Goal: Task Accomplishment & Management: Use online tool/utility

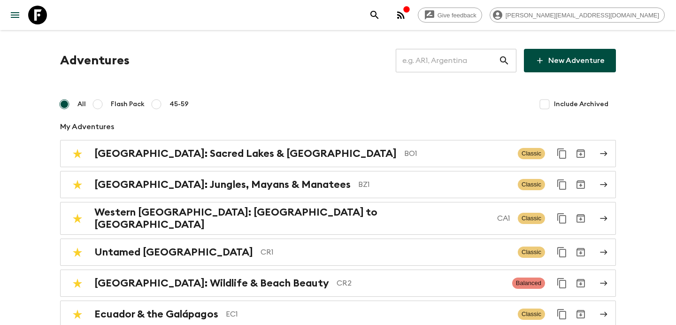
click at [447, 65] on input "text" at bounding box center [447, 60] width 103 height 26
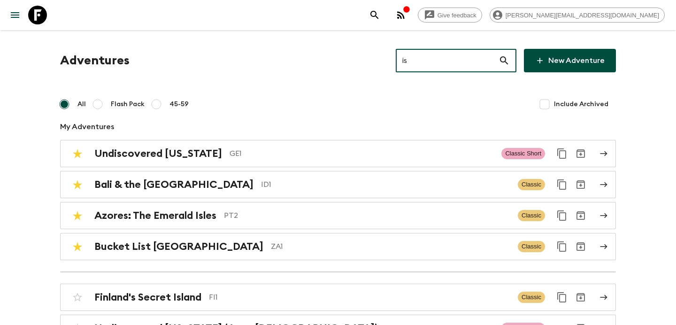
type input "is2"
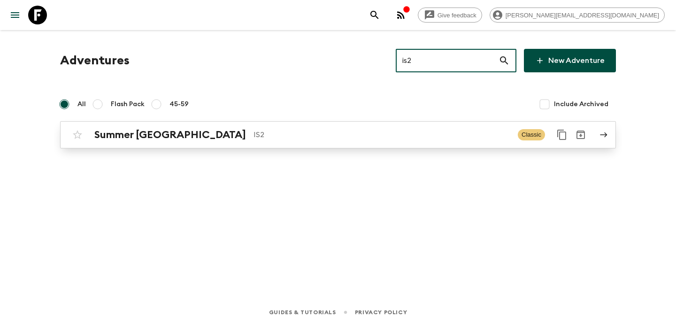
click at [339, 133] on p "IS2" at bounding box center [382, 134] width 257 height 11
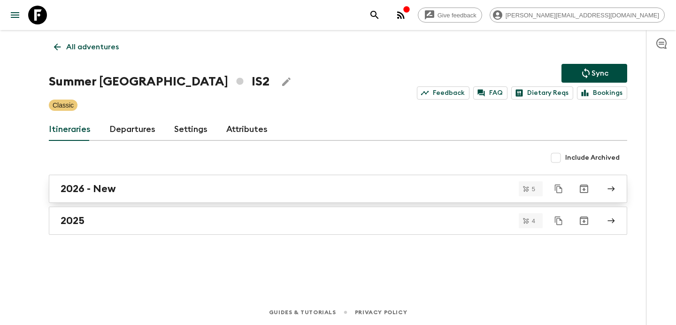
click at [282, 197] on link "2026 - New" at bounding box center [338, 189] width 578 height 28
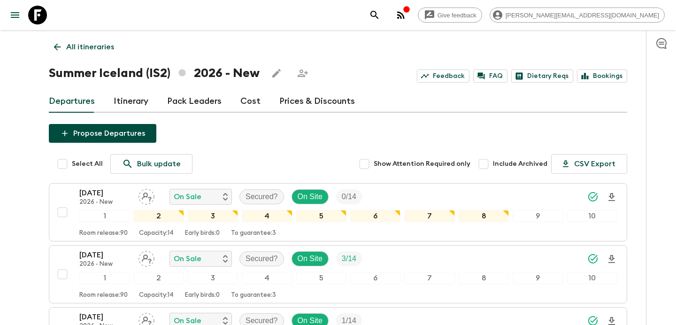
click at [140, 131] on button "Propose Departures" at bounding box center [103, 133] width 108 height 19
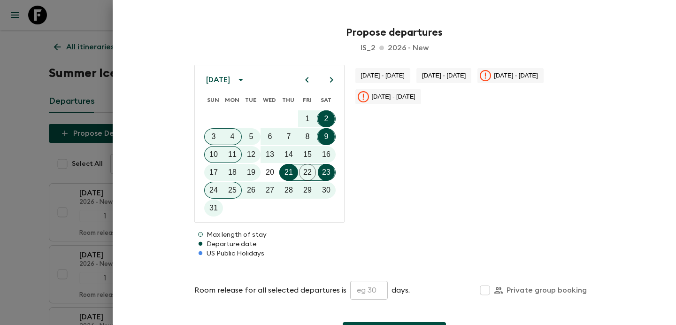
click at [246, 78] on icon "calendar view is open, switch to year view" at bounding box center [240, 79] width 11 height 11
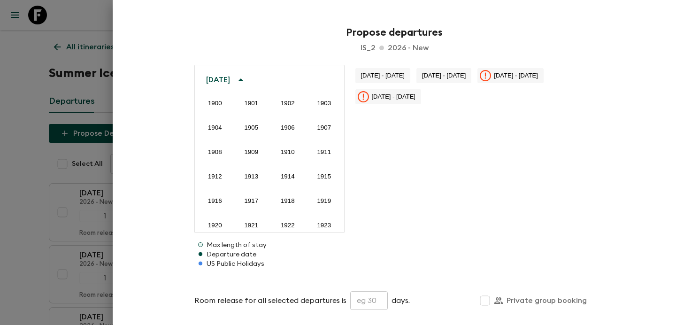
scroll to position [698, 0]
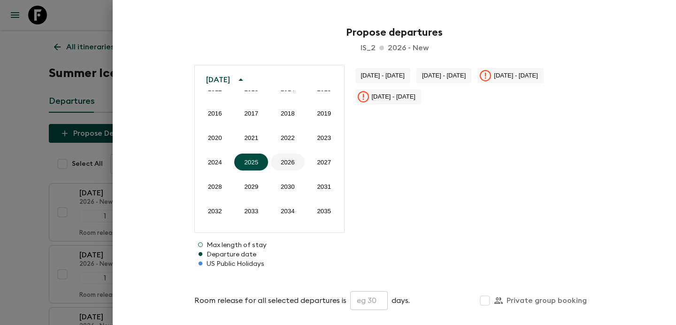
click at [283, 164] on button "2026" at bounding box center [288, 162] width 34 height 17
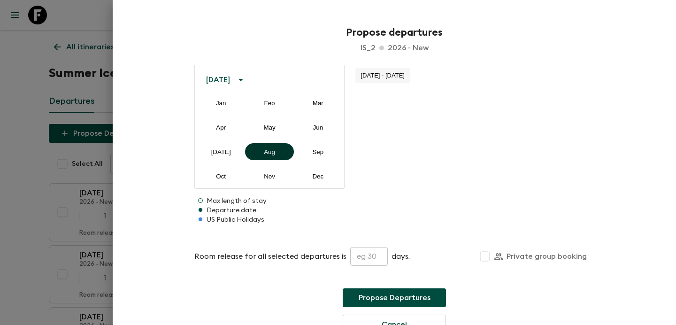
click at [284, 150] on button "Aug" at bounding box center [269, 151] width 48 height 17
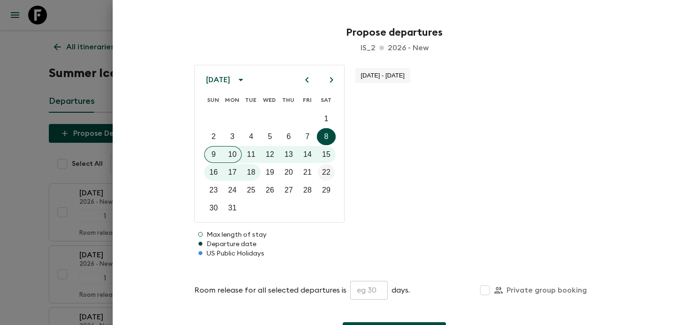
click at [323, 174] on p "22" at bounding box center [326, 172] width 8 height 11
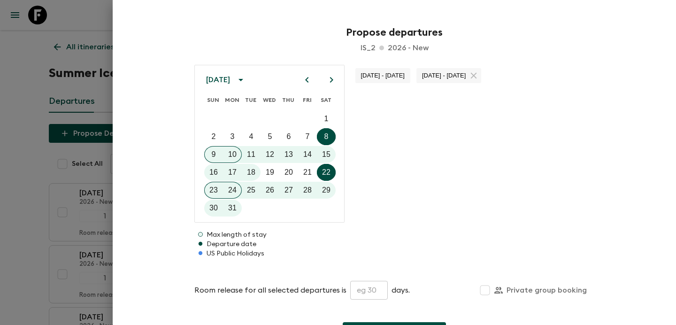
click at [366, 284] on input "text" at bounding box center [369, 290] width 38 height 19
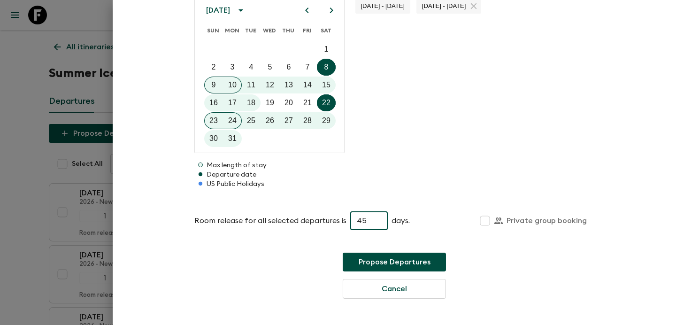
type input "45"
click at [403, 256] on button "Propose Departures" at bounding box center [394, 262] width 103 height 19
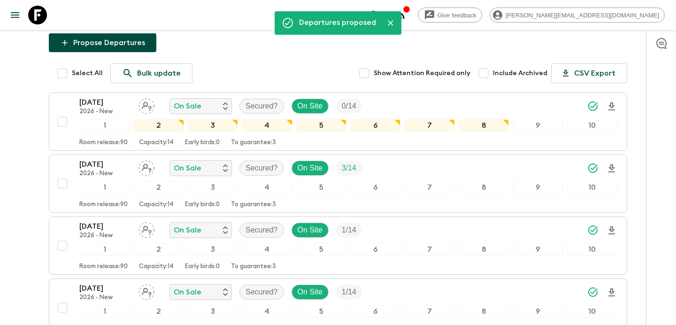
scroll to position [312, 0]
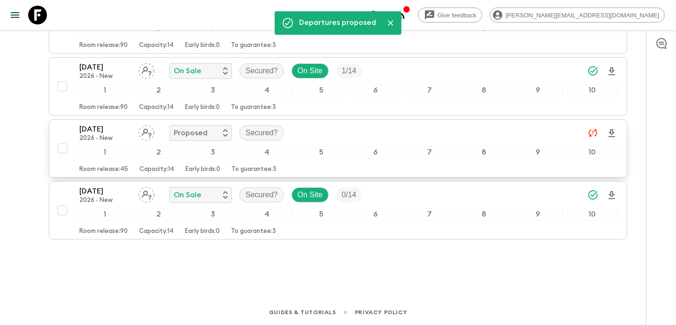
click at [62, 144] on input "checkbox" at bounding box center [62, 148] width 19 height 19
checkbox input "true"
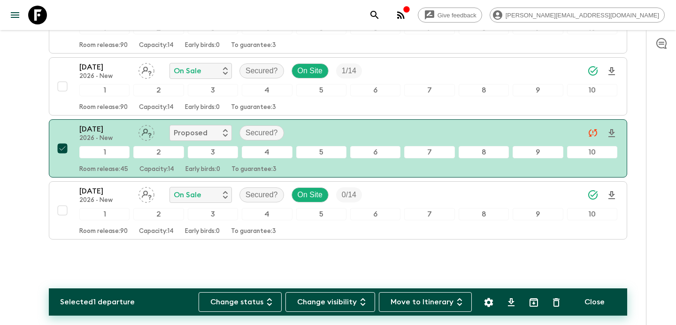
click at [490, 306] on icon "Settings" at bounding box center [488, 302] width 11 height 11
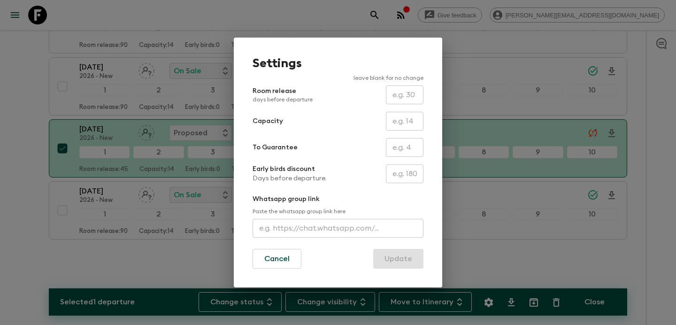
click at [412, 99] on input "text" at bounding box center [405, 94] width 38 height 19
type input "90"
click at [411, 260] on button "Update" at bounding box center [398, 259] width 50 height 20
